Goal: Task Accomplishment & Management: Manage account settings

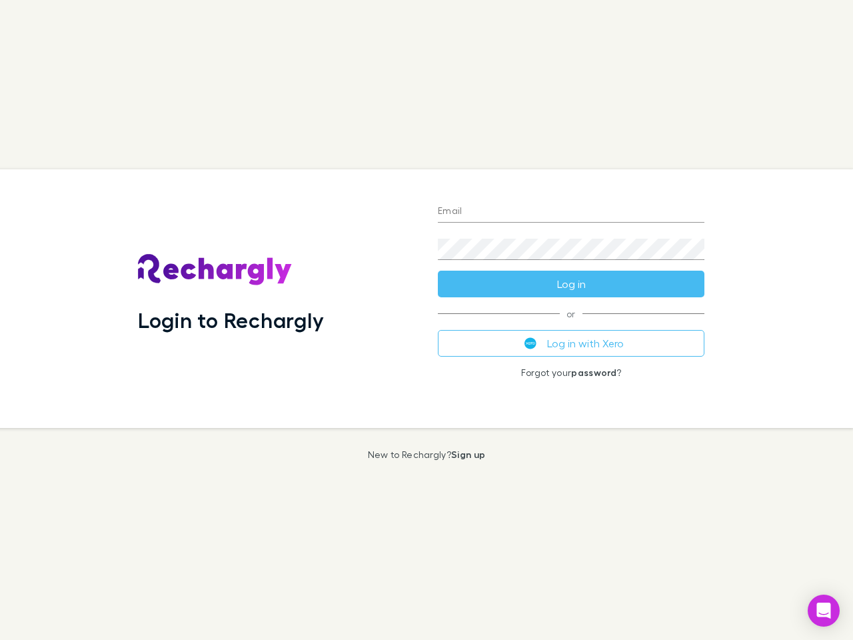
click at [427, 320] on div "Login to Rechargly" at bounding box center [277, 298] width 300 height 259
click at [571, 212] on input "Email" at bounding box center [571, 211] width 267 height 21
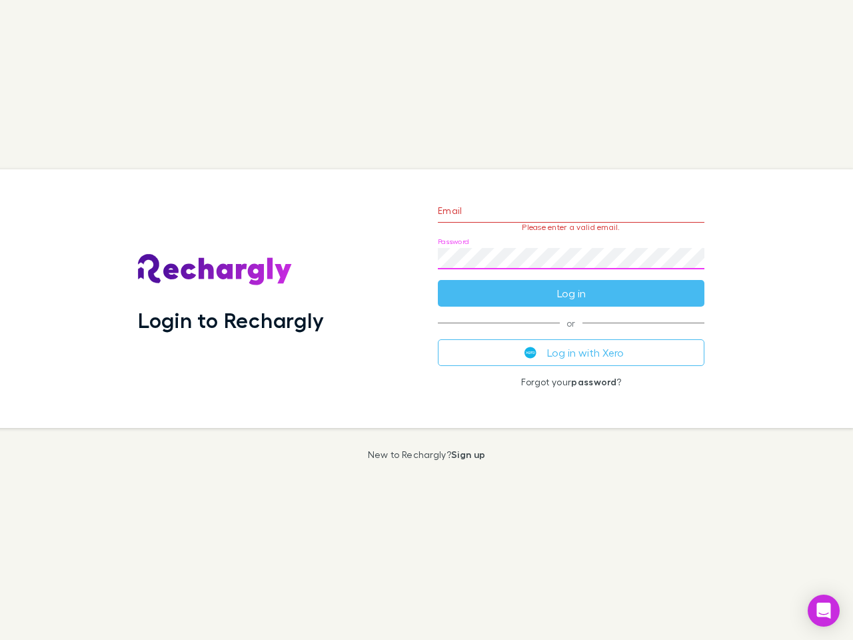
click at [571, 284] on form "Email Please enter a valid email. Password Log in" at bounding box center [571, 249] width 267 height 116
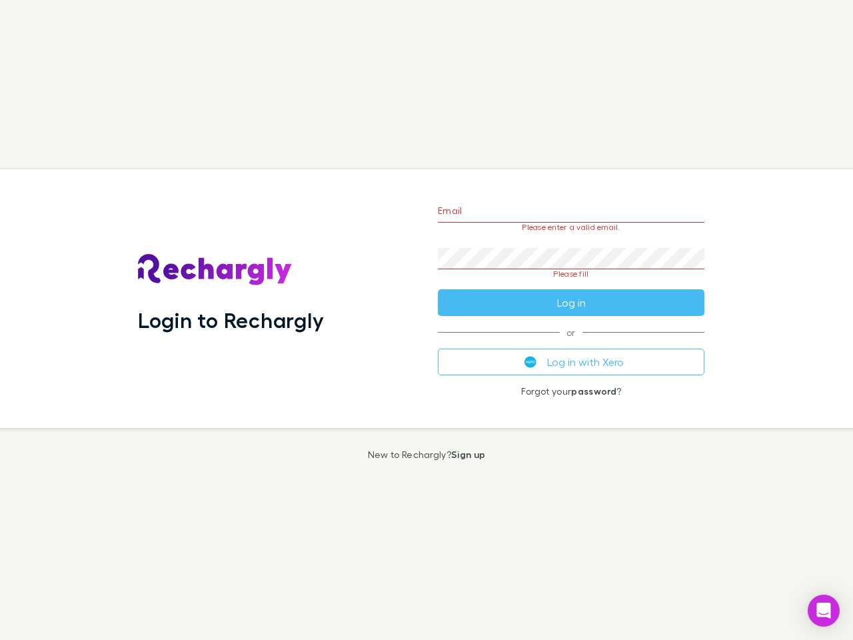
click at [571, 343] on div "Email Please enter a valid email. Password Please fill Log in or Log in with Xe…" at bounding box center [571, 298] width 288 height 259
click at [824, 610] on icon "Open Intercom Messenger" at bounding box center [824, 610] width 14 height 16
